Goal: Task Accomplishment & Management: Use online tool/utility

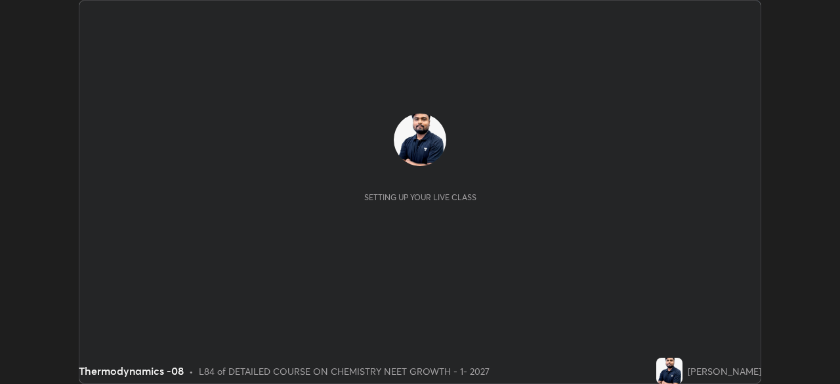
scroll to position [384, 840]
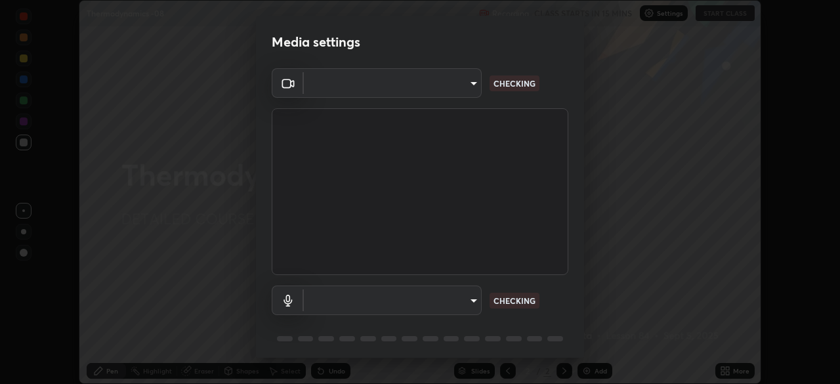
click at [344, 89] on body "Erase all Thermodynamics -08 Recording CLASS STARTS IN 15 MINS Settings START C…" at bounding box center [420, 192] width 840 height 384
click at [337, 85] on div at bounding box center [420, 192] width 840 height 384
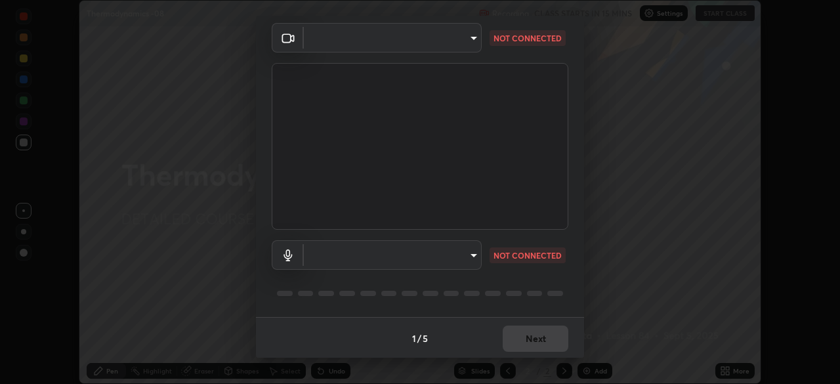
type input "cd196dca7ee3473cd0bbb3bb2826c5ea68ab4168b05a595dea54bdb54e95643a"
type input "2bdc10f6ae9c4406f20c9fb49b8a8626d284a2025e191e6973dfb57aa05e85fd"
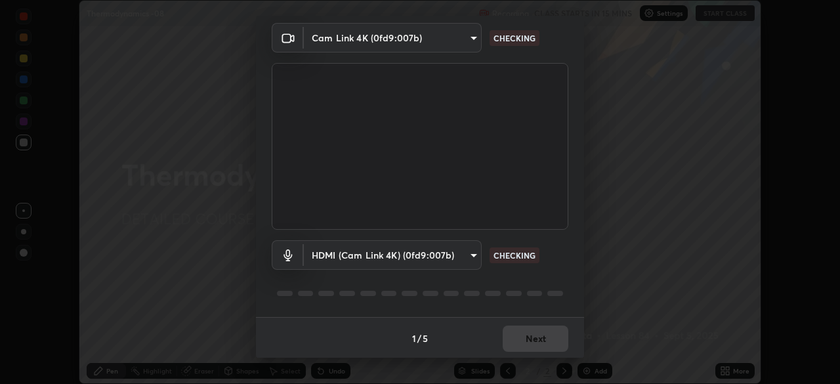
scroll to position [47, 0]
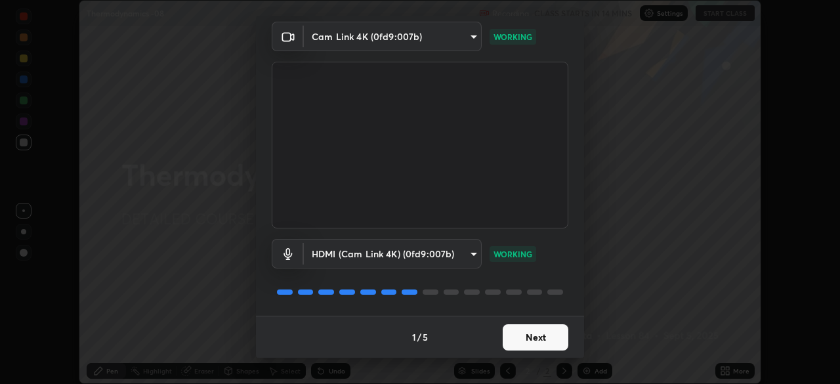
click at [522, 333] on button "Next" at bounding box center [536, 337] width 66 height 26
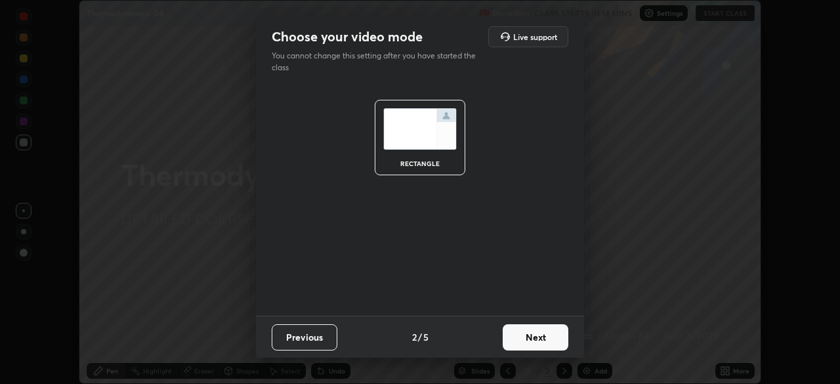
scroll to position [0, 0]
click at [524, 335] on button "Next" at bounding box center [536, 337] width 66 height 26
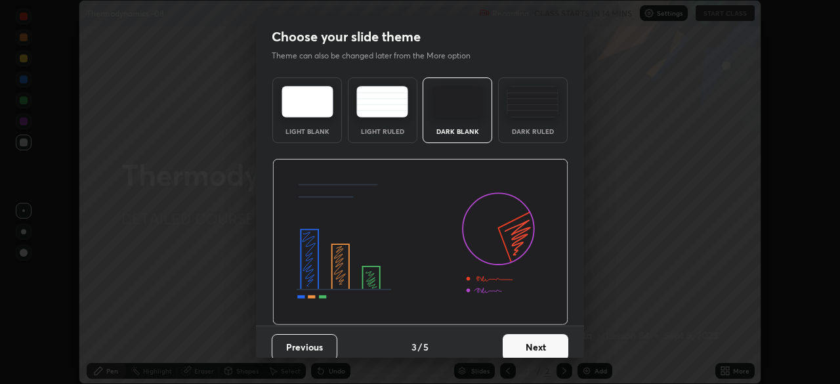
click at [526, 337] on button "Next" at bounding box center [536, 347] width 66 height 26
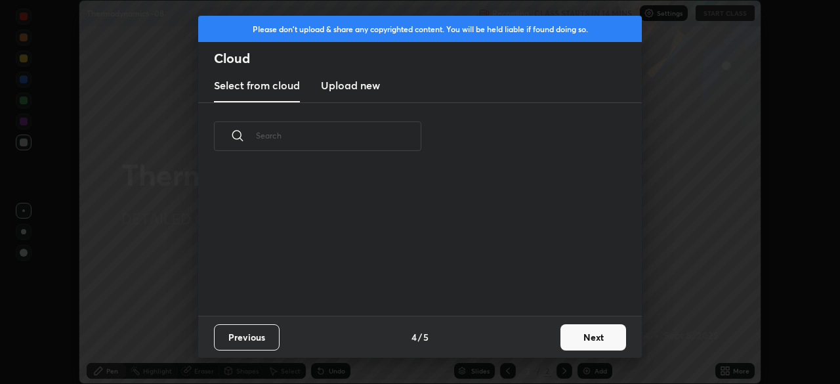
click at [531, 340] on div "Previous 4 / 5 Next" at bounding box center [419, 337] width 443 height 42
click at [562, 338] on button "Next" at bounding box center [593, 337] width 66 height 26
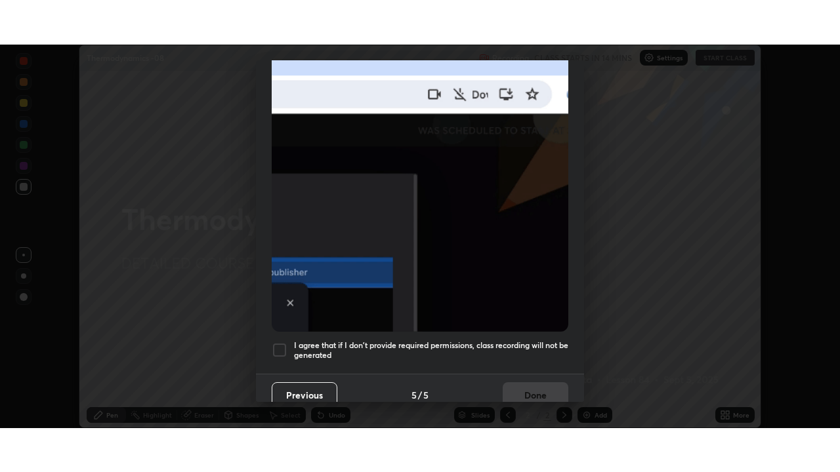
scroll to position [314, 0]
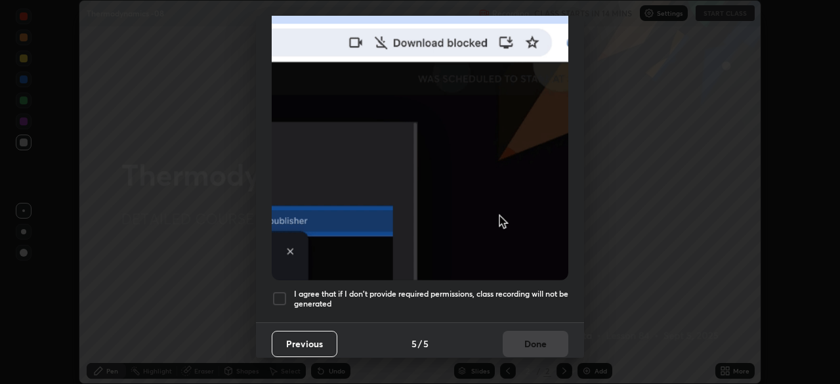
click at [279, 291] on div at bounding box center [280, 299] width 16 height 16
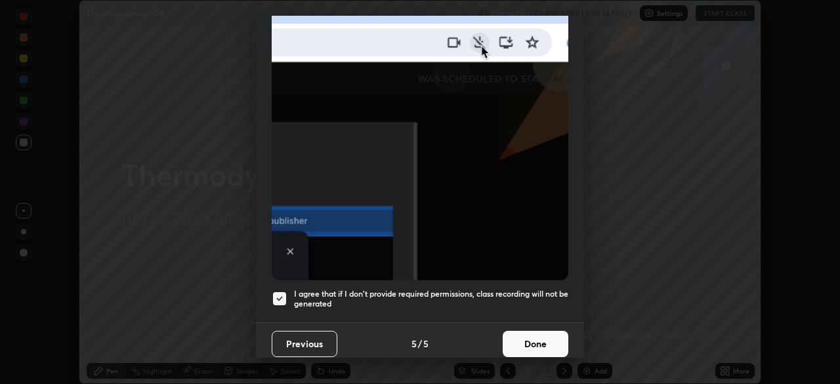
click at [522, 335] on button "Done" at bounding box center [536, 344] width 66 height 26
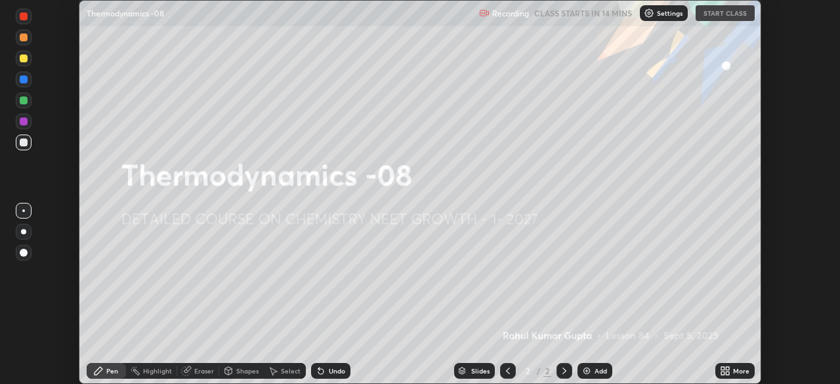
click at [722, 368] on icon at bounding box center [722, 368] width 3 height 3
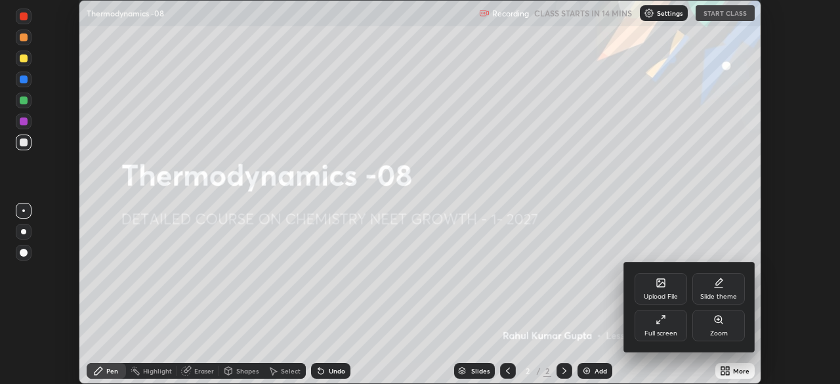
click at [648, 331] on div "Full screen" at bounding box center [660, 333] width 33 height 7
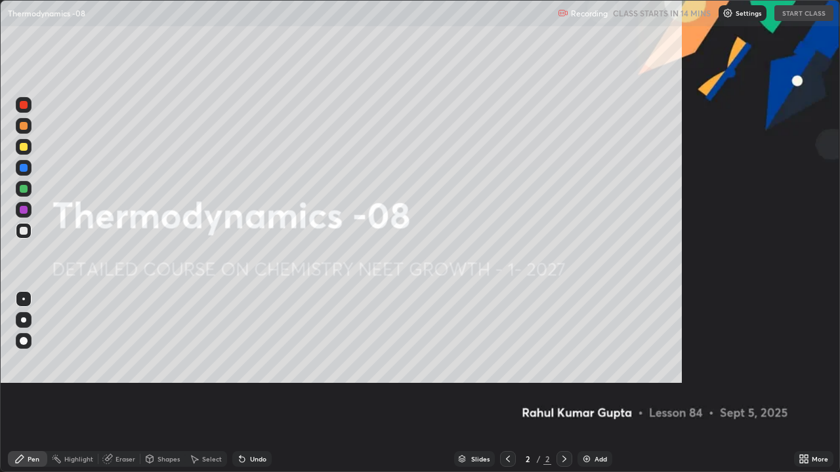
scroll to position [472, 840]
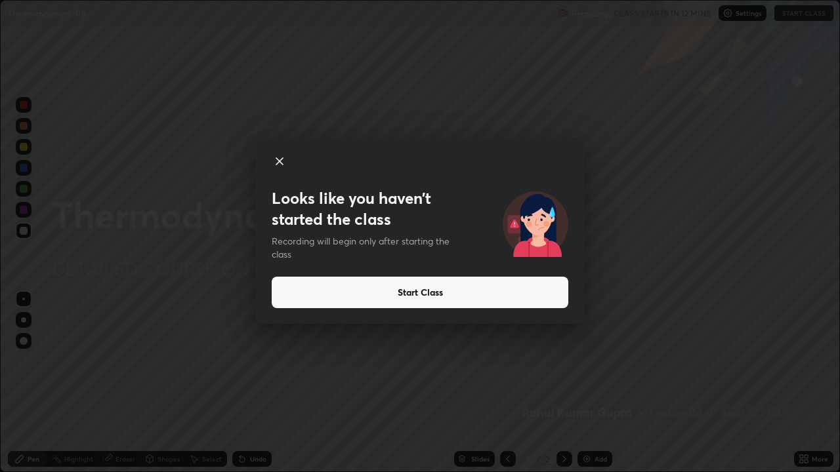
click at [284, 161] on icon at bounding box center [280, 162] width 16 height 16
click at [283, 159] on icon at bounding box center [280, 162] width 16 height 16
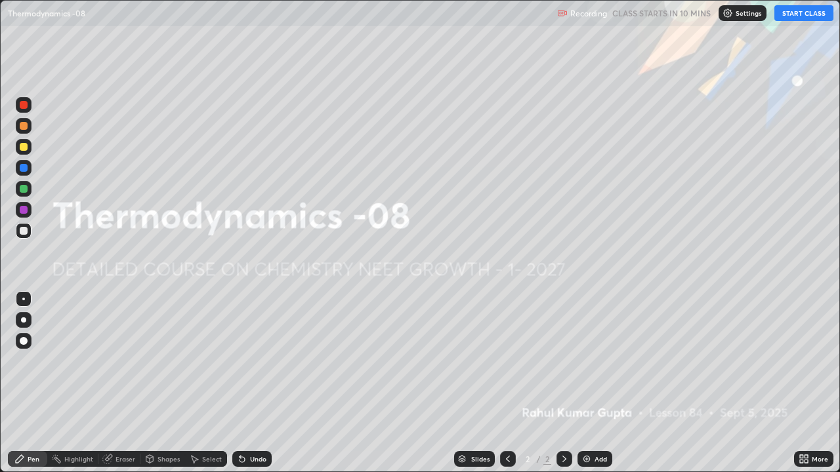
click at [217, 383] on div "Select" at bounding box center [212, 459] width 20 height 7
click at [283, 383] on div "Slides 2 / 2 Add" at bounding box center [533, 459] width 522 height 26
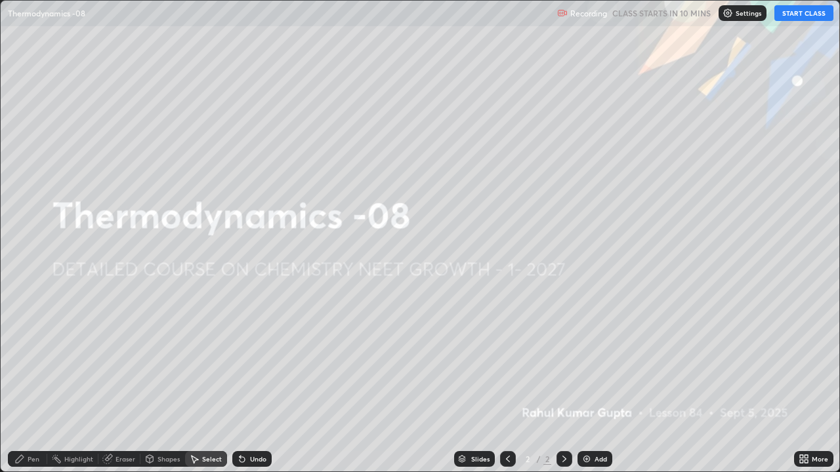
click at [281, 383] on div "Slides 2 / 2 Add" at bounding box center [533, 459] width 522 height 26
click at [340, 383] on div "Slides 2 / 2 Add" at bounding box center [533, 459] width 522 height 26
click at [285, 383] on div "Slides 2 / 2 Add" at bounding box center [533, 459] width 522 height 26
click at [483, 383] on div "Slides" at bounding box center [474, 459] width 41 height 16
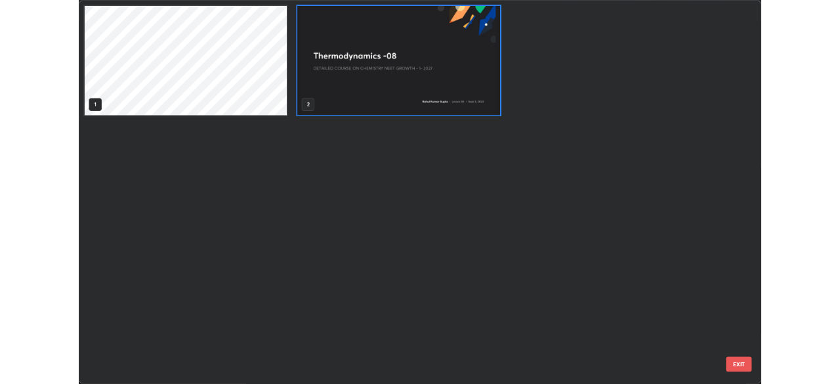
scroll to position [467, 832]
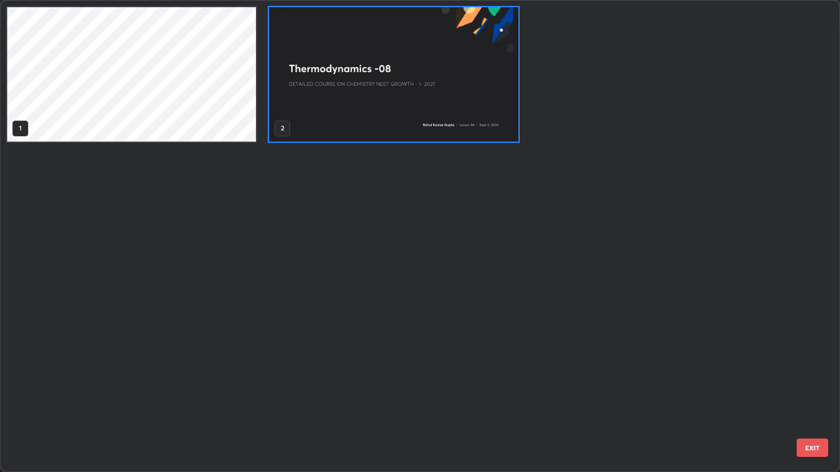
click at [506, 383] on div "1 2" at bounding box center [408, 236] width 815 height 471
click at [513, 383] on div "1 2" at bounding box center [408, 236] width 815 height 471
click at [512, 383] on div "1 2" at bounding box center [408, 236] width 815 height 471
click at [398, 22] on img "grid" at bounding box center [393, 74] width 249 height 134
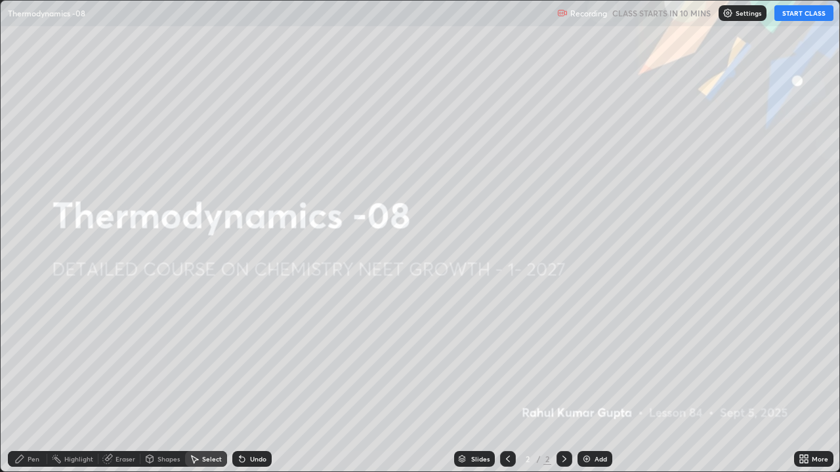
click at [271, 68] on img "grid" at bounding box center [393, 74] width 249 height 134
click at [433, 383] on div "0 ° Undo Copy Duplicate Duplicate to new slide Delete" at bounding box center [420, 236] width 838 height 471
click at [123, 383] on div "Eraser" at bounding box center [119, 459] width 42 height 26
click at [233, 383] on div "Undo" at bounding box center [251, 459] width 39 height 16
click at [401, 383] on div "Slides 2 / 2 Add" at bounding box center [533, 459] width 522 height 26
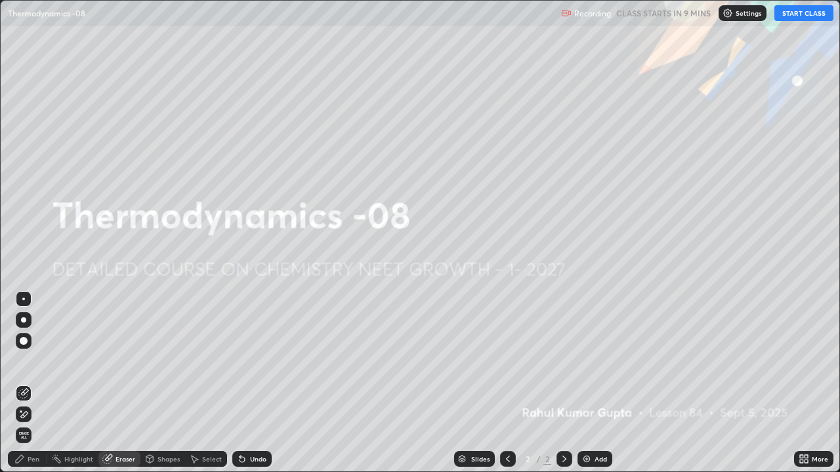
click at [388, 383] on div "Slides 2 / 2 Add" at bounding box center [533, 459] width 522 height 26
click at [836, 383] on div "Pen Highlight Eraser Shapes Select Undo Slides 2 / 2 Add More" at bounding box center [420, 459] width 840 height 26
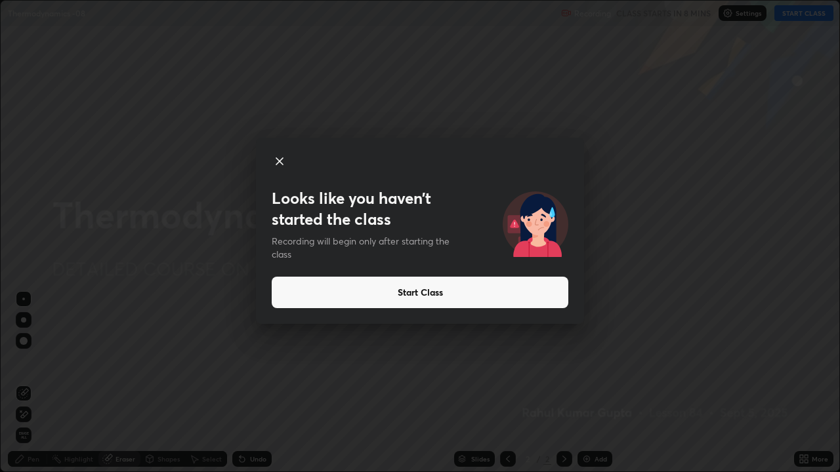
click at [420, 340] on div "Looks like you haven’t started the class Recording will begin only after starti…" at bounding box center [420, 236] width 840 height 472
click at [417, 356] on div "Looks like you haven’t started the class Recording will begin only after starti…" at bounding box center [420, 236] width 840 height 472
click at [421, 346] on div "Looks like you haven’t started the class Recording will begin only after starti…" at bounding box center [420, 236] width 840 height 472
click at [291, 291] on button "Start Class" at bounding box center [420, 292] width 297 height 31
click at [308, 383] on div "Looks like you haven’t started the class Recording will begin only after starti…" at bounding box center [420, 236] width 840 height 472
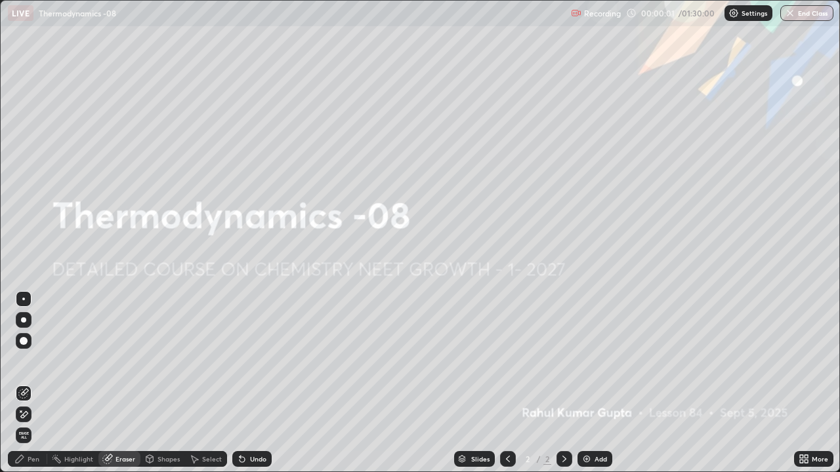
click at [350, 383] on div "Slides 2 / 2 Add" at bounding box center [533, 459] width 522 height 26
click at [168, 383] on div "Shapes" at bounding box center [162, 459] width 45 height 16
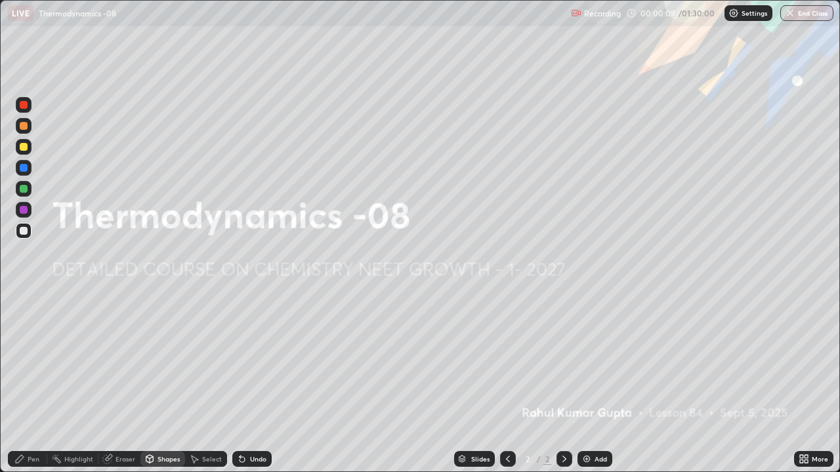
click at [112, 383] on div "Eraser" at bounding box center [119, 459] width 42 height 16
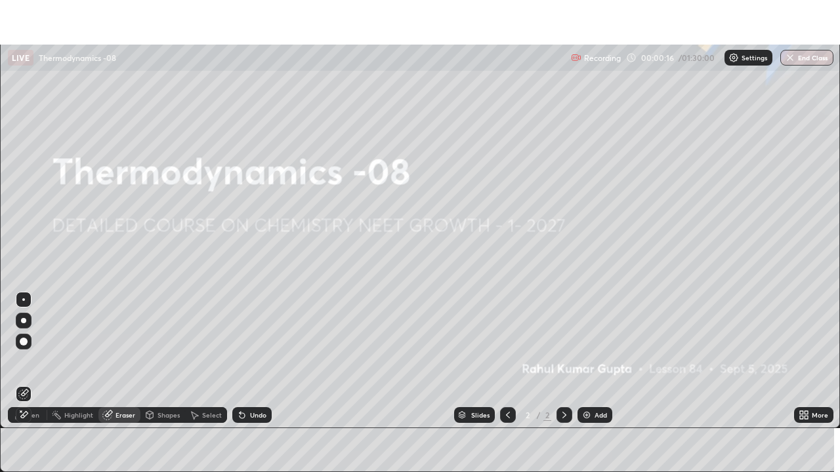
scroll to position [65218, 64762]
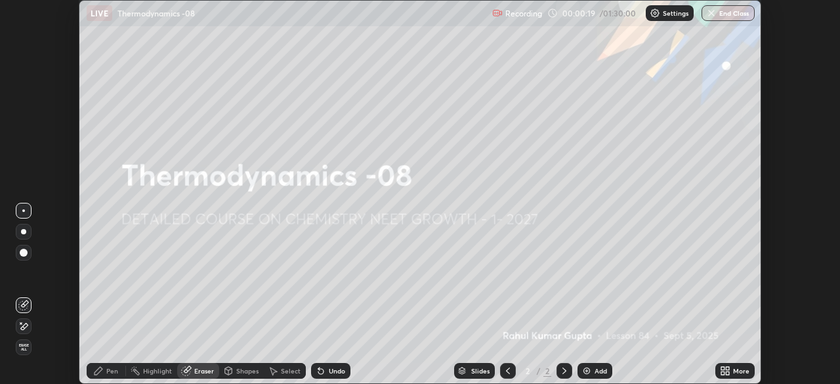
click at [738, 370] on div "More" at bounding box center [741, 370] width 16 height 7
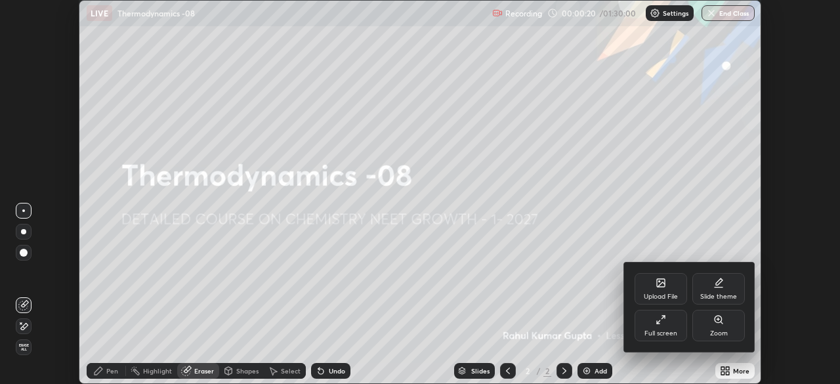
click at [670, 325] on div "Full screen" at bounding box center [660, 325] width 52 height 31
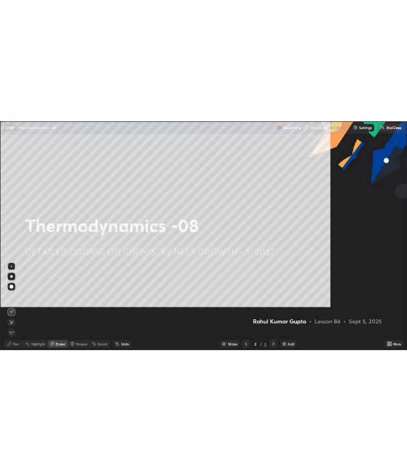
scroll to position [472, 840]
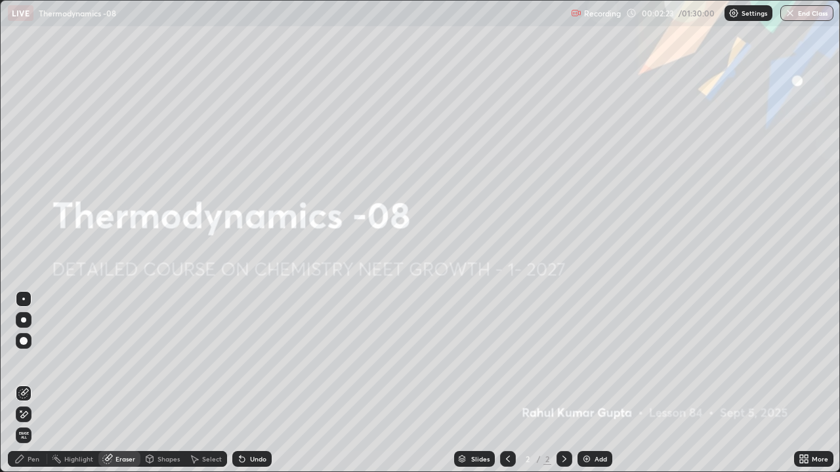
click at [783, 383] on div "Slides 2 / 2 Add" at bounding box center [533, 459] width 522 height 26
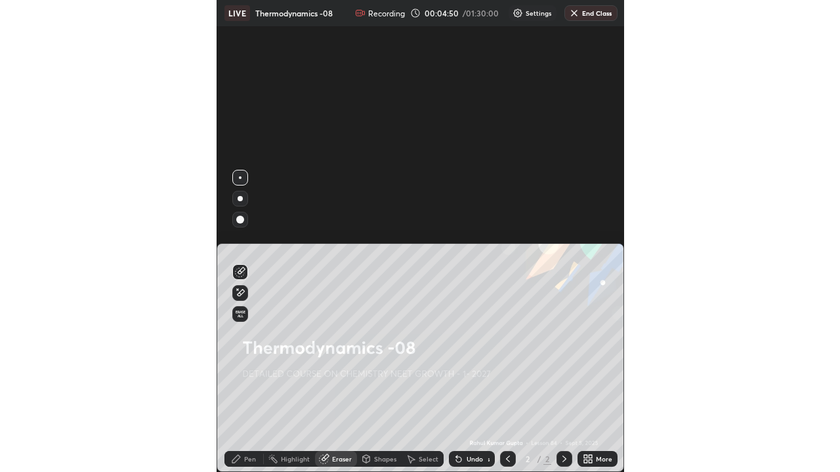
scroll to position [65130, 65195]
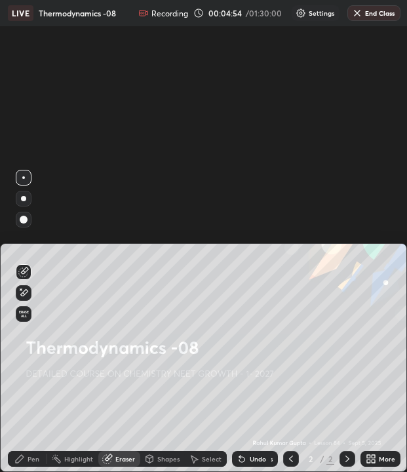
click at [348, 203] on div "Setting up your live class" at bounding box center [203, 236] width 407 height 472
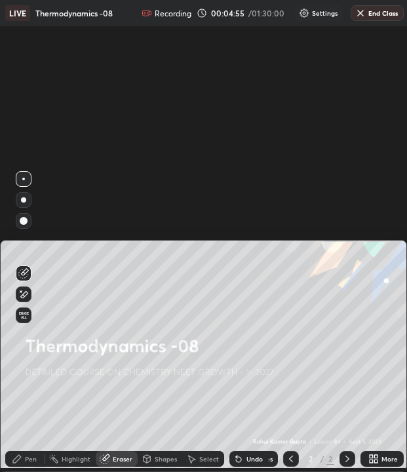
click at [182, 383] on div "Shapes" at bounding box center [160, 459] width 45 height 16
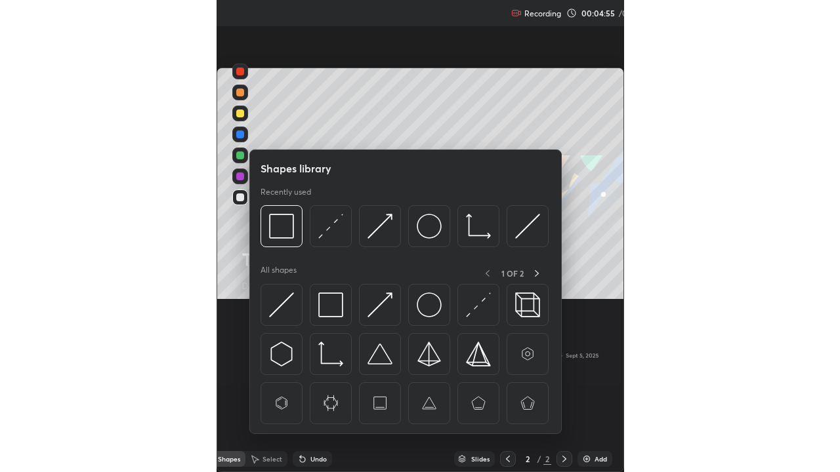
scroll to position [472, 840]
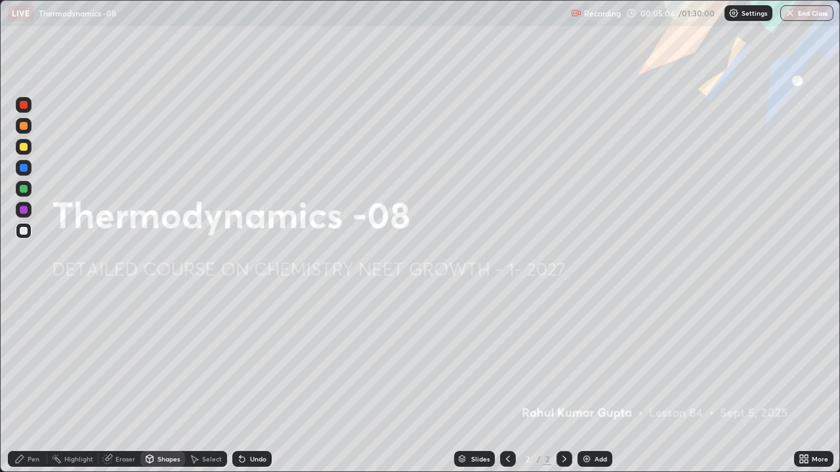
click at [298, 383] on div "Slides 2 / 2 Add" at bounding box center [533, 459] width 522 height 26
click at [283, 383] on div "Slides 2 / 2 Add" at bounding box center [533, 459] width 522 height 26
click at [802, 11] on button "End Class" at bounding box center [806, 13] width 53 height 16
click at [795, 10] on button "End Class" at bounding box center [806, 13] width 53 height 16
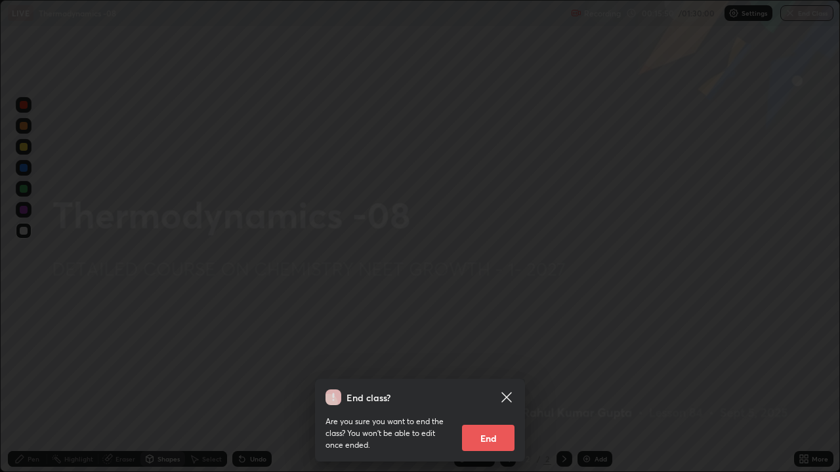
click at [501, 383] on button "End" at bounding box center [488, 438] width 52 height 26
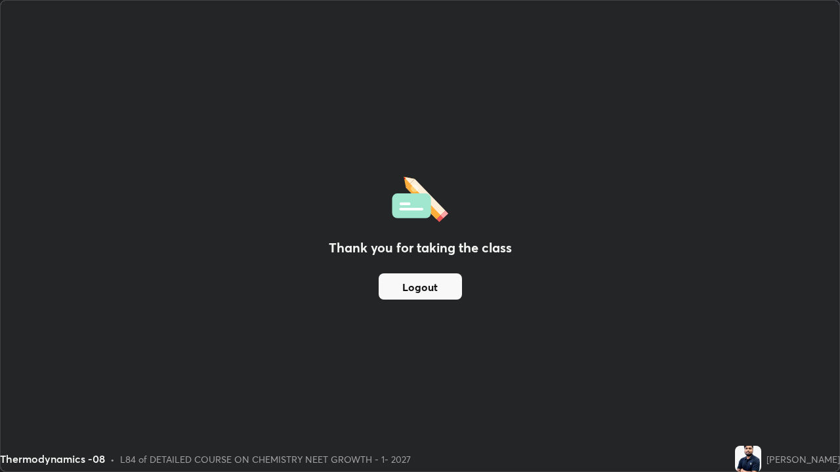
click at [160, 174] on div "Thank you for taking the class Logout" at bounding box center [420, 236] width 838 height 471
click at [670, 175] on div "Thank you for taking the class Logout" at bounding box center [420, 236] width 838 height 471
click at [712, 383] on div "Thermodynamics -08 • L84 of DETAILED COURSE ON CHEMISTRY NEET GROWTH - 1- 2027" at bounding box center [364, 459] width 729 height 26
click at [303, 319] on div "Thank you for taking the class Logout" at bounding box center [420, 236] width 838 height 471
click at [311, 363] on div "Thank you for taking the class Logout" at bounding box center [420, 236] width 838 height 471
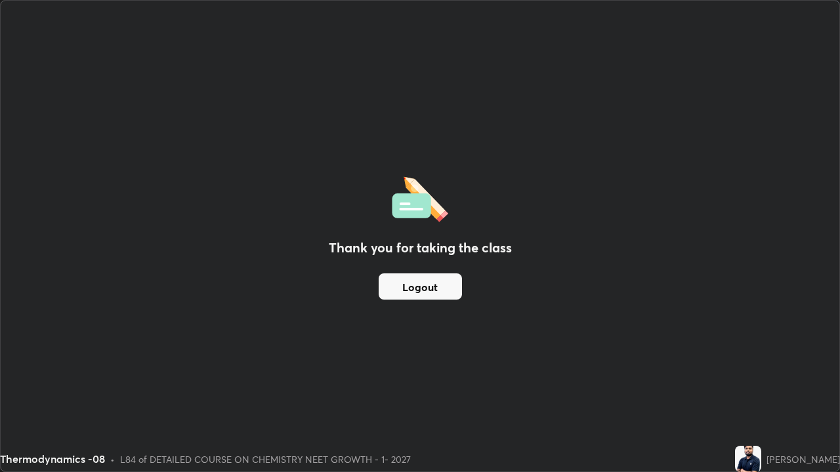
click at [162, 295] on div "Thank you for taking the class Logout" at bounding box center [420, 236] width 838 height 471
click at [162, 278] on div "Thank you for taking the class Logout" at bounding box center [420, 236] width 838 height 471
click at [325, 339] on div "Thank you for taking the class Logout" at bounding box center [420, 236] width 838 height 471
click at [27, 300] on div "Thank you for taking the class Logout" at bounding box center [420, 236] width 838 height 471
click at [481, 383] on div "Thermodynamics -08 • L84 of DETAILED COURSE ON CHEMISTRY NEET GROWTH - 1- 2027" at bounding box center [364, 459] width 729 height 26
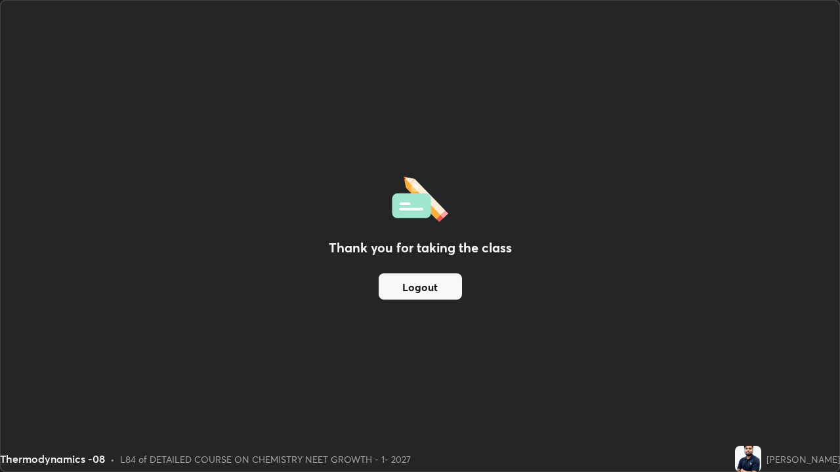
click at [376, 326] on div "Thank you for taking the class Logout" at bounding box center [420, 236] width 838 height 471
click at [337, 358] on div "Thank you for taking the class Logout" at bounding box center [420, 236] width 838 height 471
click at [78, 300] on div "Thank you for taking the class Logout" at bounding box center [420, 236] width 838 height 471
click at [409, 284] on button "Logout" at bounding box center [420, 287] width 83 height 26
